Goal: Transaction & Acquisition: Purchase product/service

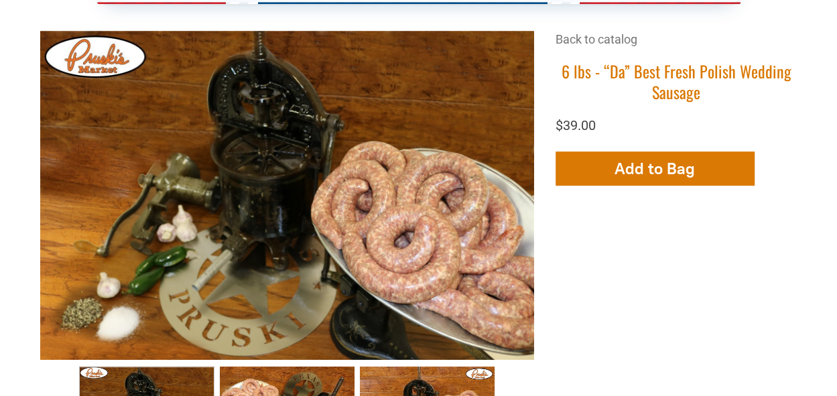
scroll to position [335, 0]
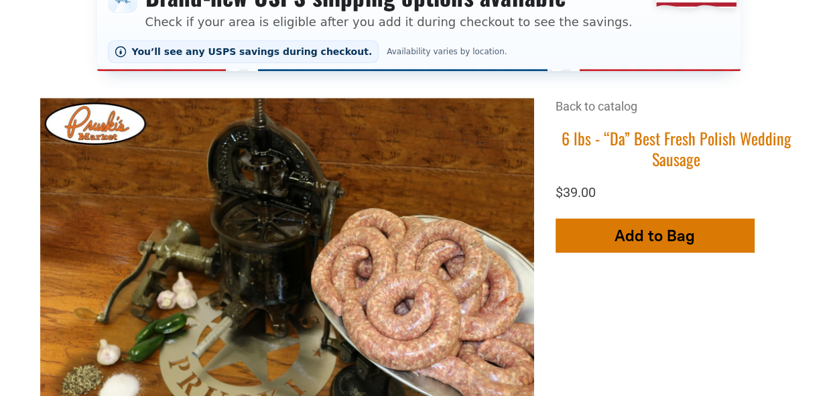
click at [610, 243] on button "Add to Bag" at bounding box center [655, 236] width 198 height 34
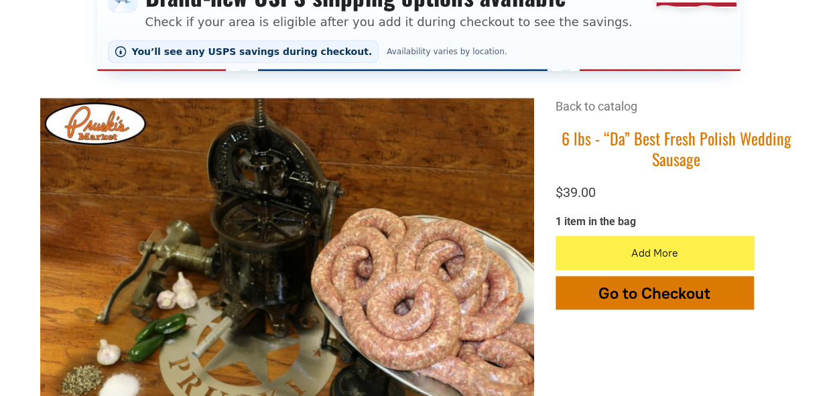
click at [635, 292] on span "Go to Checkout" at bounding box center [655, 293] width 112 height 19
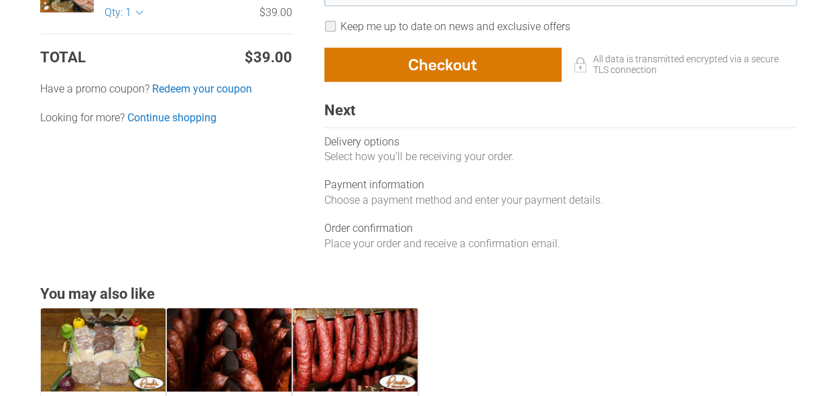
scroll to position [469, 0]
